Goal: Transaction & Acquisition: Book appointment/travel/reservation

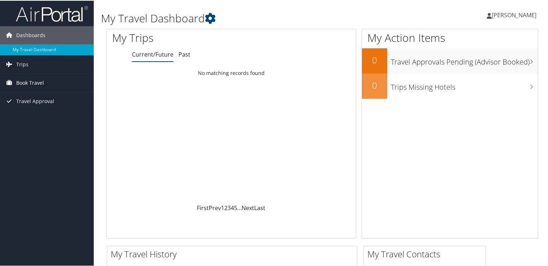
click at [43, 83] on span "Book Travel" at bounding box center [30, 82] width 28 height 18
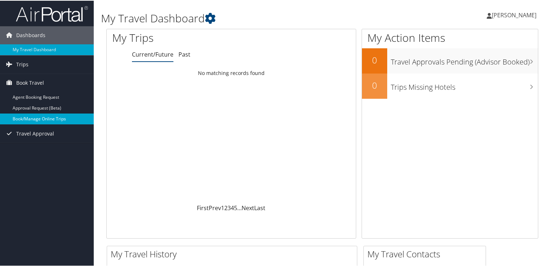
click at [42, 117] on link "Book/Manage Online Trips" at bounding box center [47, 118] width 94 height 11
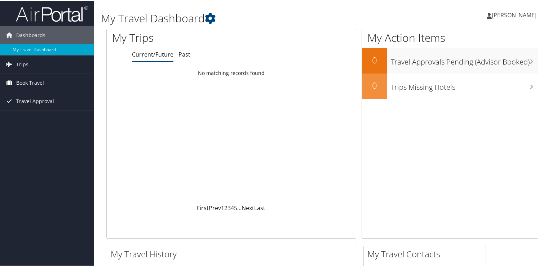
click at [41, 86] on span "Book Travel" at bounding box center [30, 82] width 28 height 18
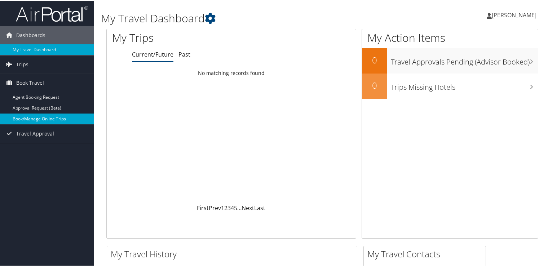
click at [51, 117] on link "Book/Manage Online Trips" at bounding box center [47, 118] width 94 height 11
